Goal: Information Seeking & Learning: Learn about a topic

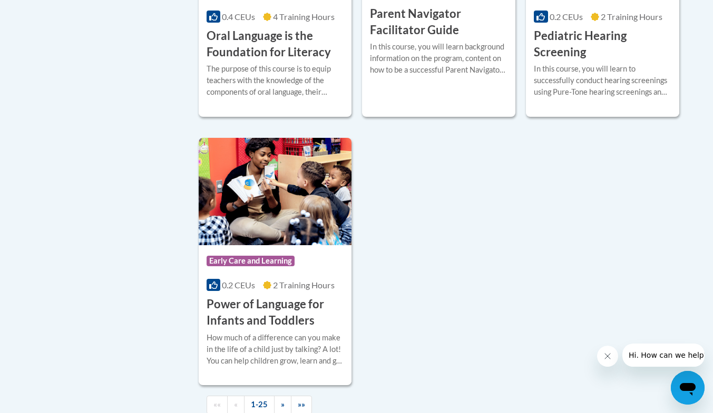
scroll to position [2423, 0]
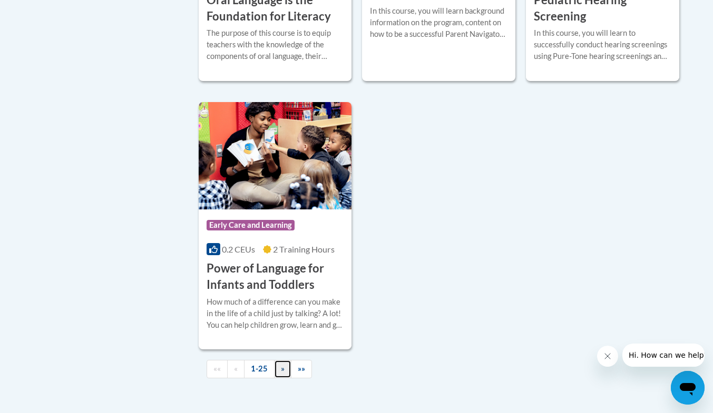
click at [277, 379] on link "»" at bounding box center [282, 369] width 17 height 18
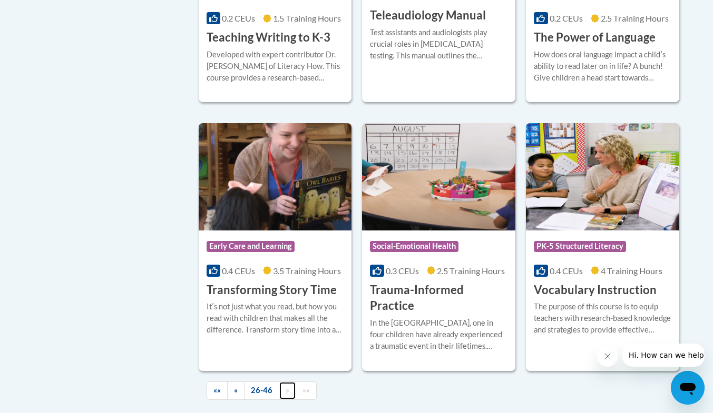
scroll to position [1950, 0]
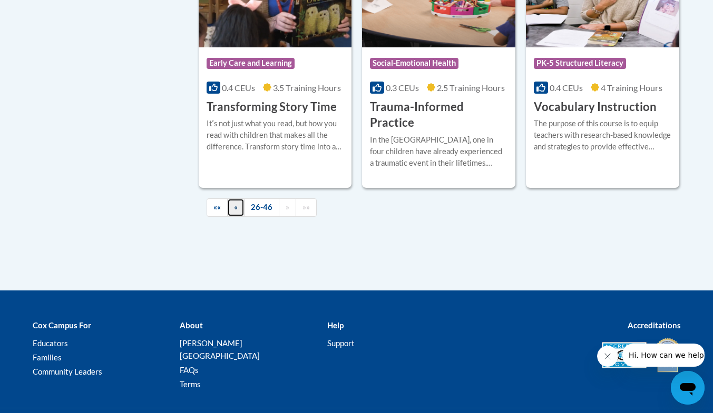
click at [238, 199] on link "«" at bounding box center [235, 208] width 17 height 18
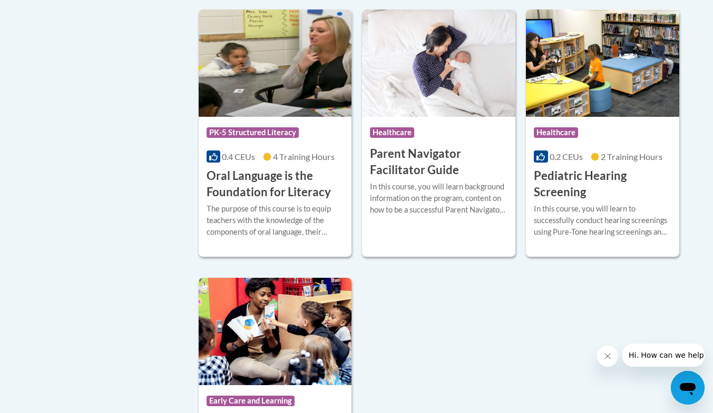
scroll to position [2318, 0]
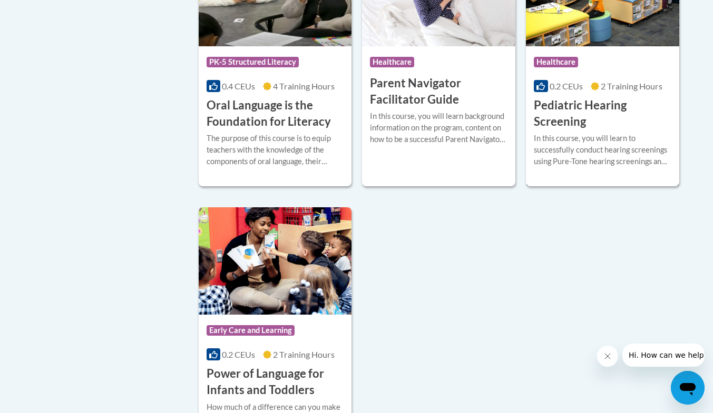
click at [575, 121] on h3 "Pediatric Hearing Screening" at bounding box center [602, 113] width 137 height 33
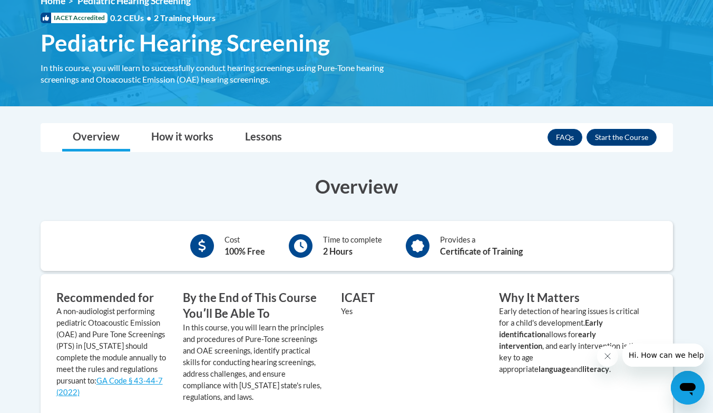
scroll to position [158, 0]
click at [193, 141] on link "How it works" at bounding box center [182, 138] width 83 height 28
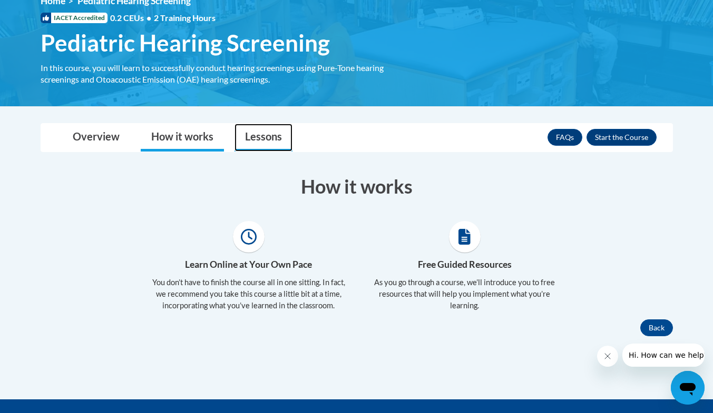
click at [252, 141] on link "Lessons" at bounding box center [263, 138] width 58 height 28
